Goal: Information Seeking & Learning: Learn about a topic

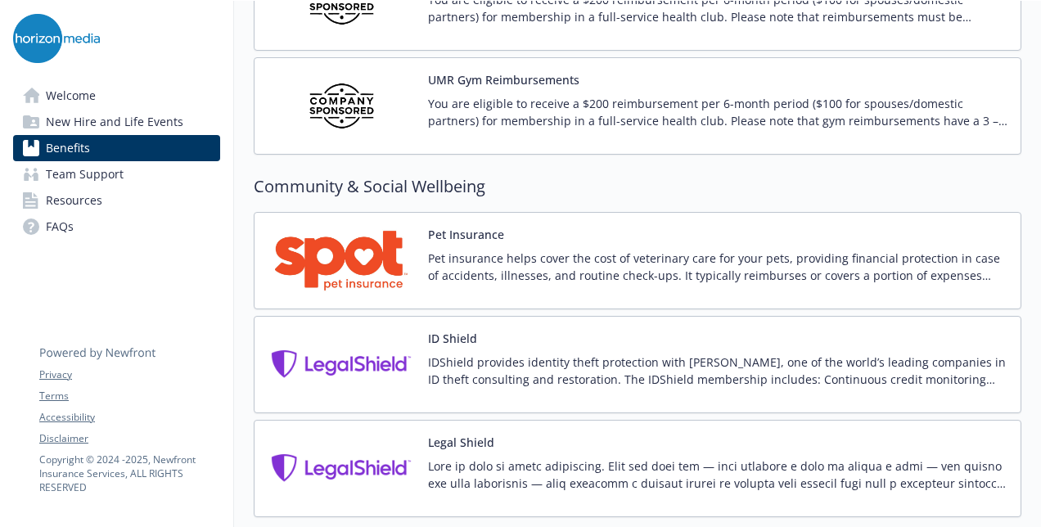
scroll to position [4152, 0]
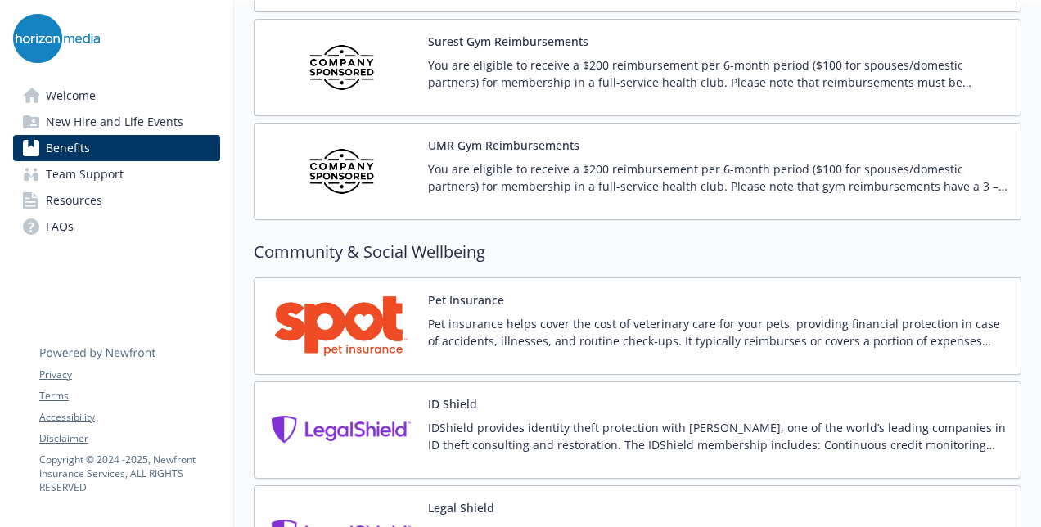
click at [672, 291] on div "Pet Insurance Pet insurance helps cover the cost of veterinary care for your pe…" at bounding box center [718, 326] width 580 height 70
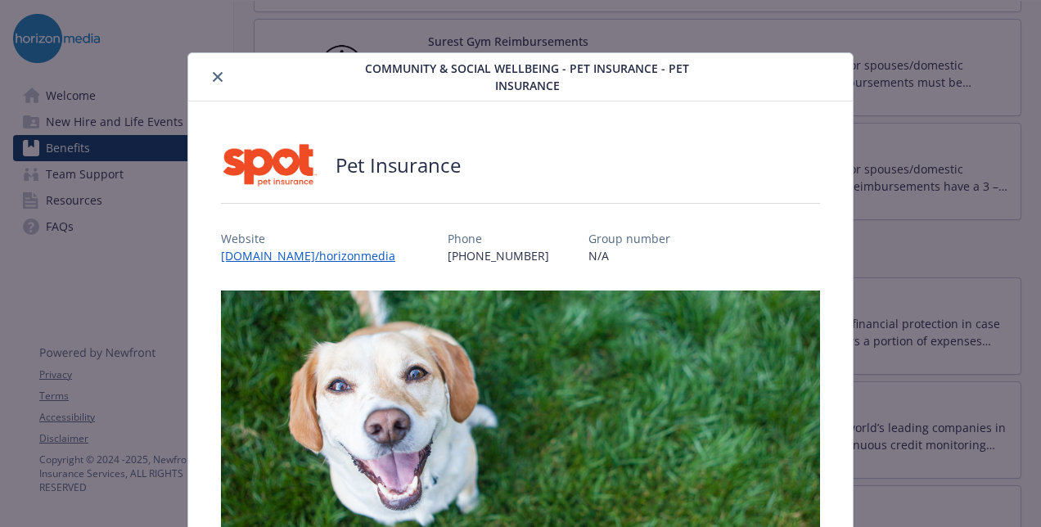
scroll to position [49, 0]
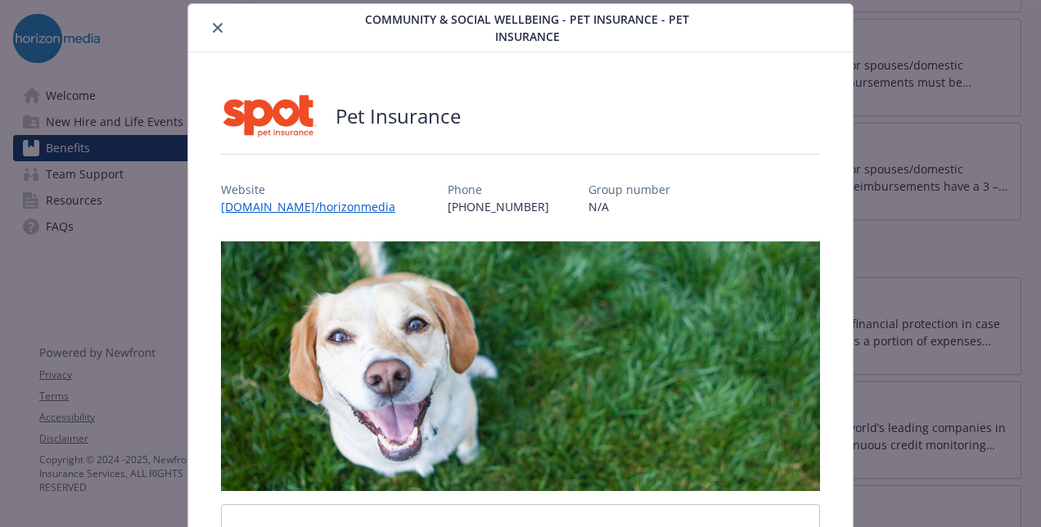
click at [213, 26] on icon "close" at bounding box center [218, 28] width 10 height 10
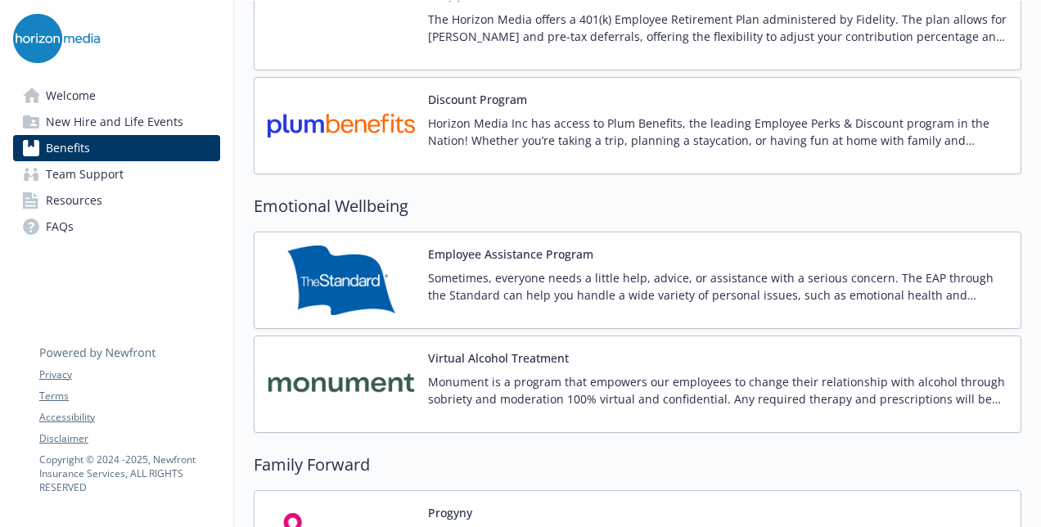
scroll to position [3334, 0]
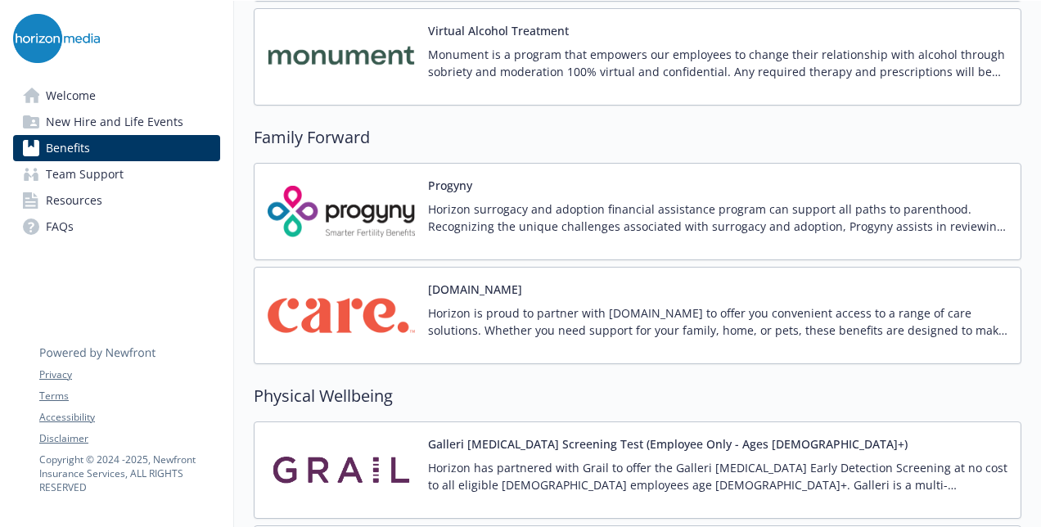
click at [627, 436] on button "Galleri [MEDICAL_DATA] Screening Test (Employee Only - Ages [DEMOGRAPHIC_DATA]+)" at bounding box center [668, 444] width 480 height 17
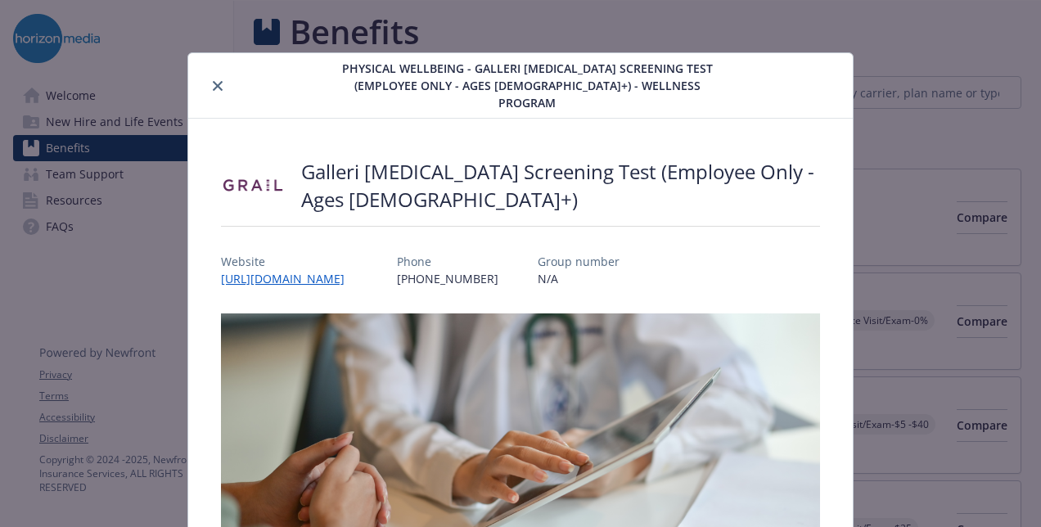
scroll to position [3334, 0]
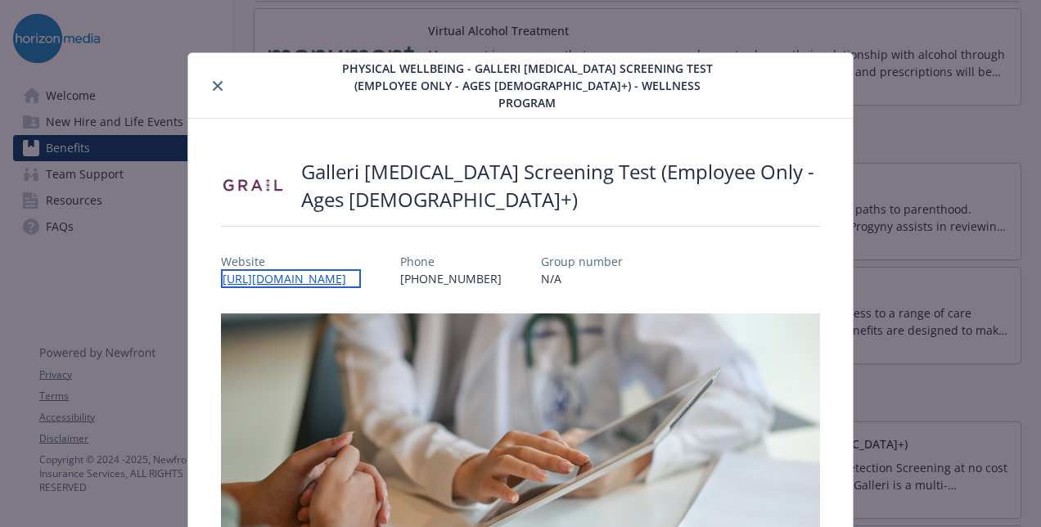
click at [361, 269] on link "[URL][DOMAIN_NAME]" at bounding box center [291, 278] width 140 height 19
